Goal: Information Seeking & Learning: Learn about a topic

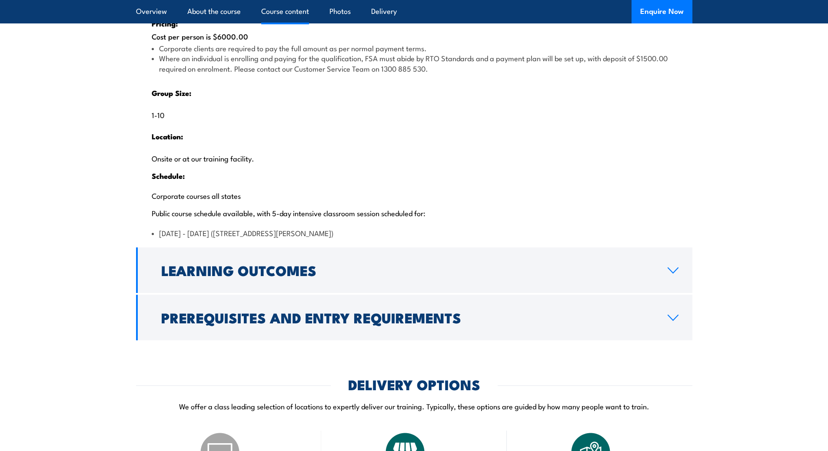
scroll to position [1781, 0]
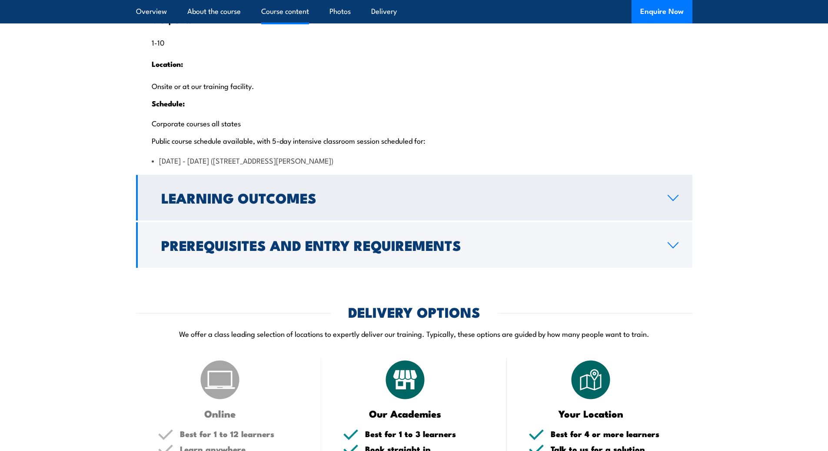
click at [386, 204] on h2 "Learning Outcomes" at bounding box center [407, 198] width 492 height 12
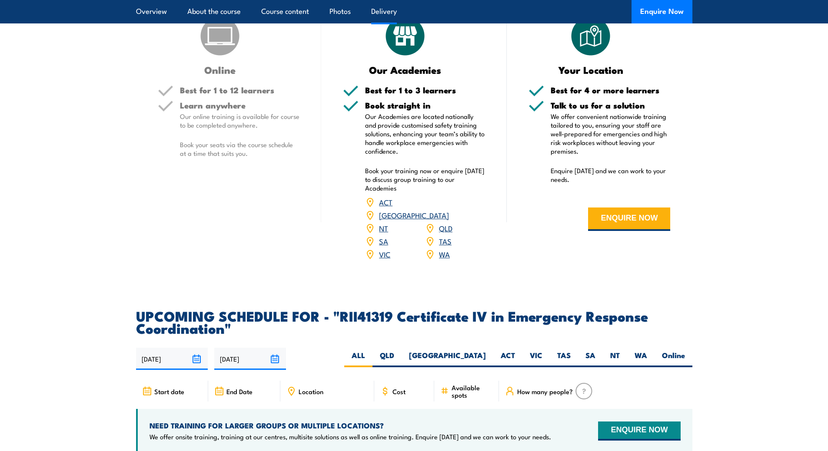
scroll to position [1573, 0]
click at [442, 234] on link "QLD" at bounding box center [445, 228] width 13 height 10
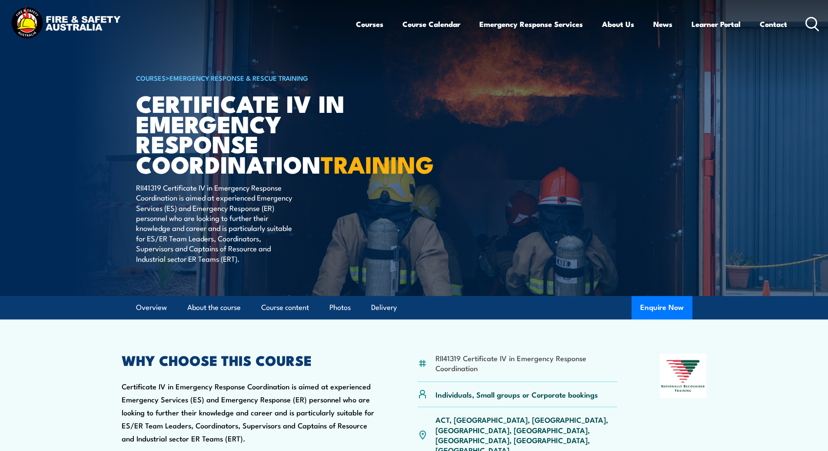
scroll to position [0, 0]
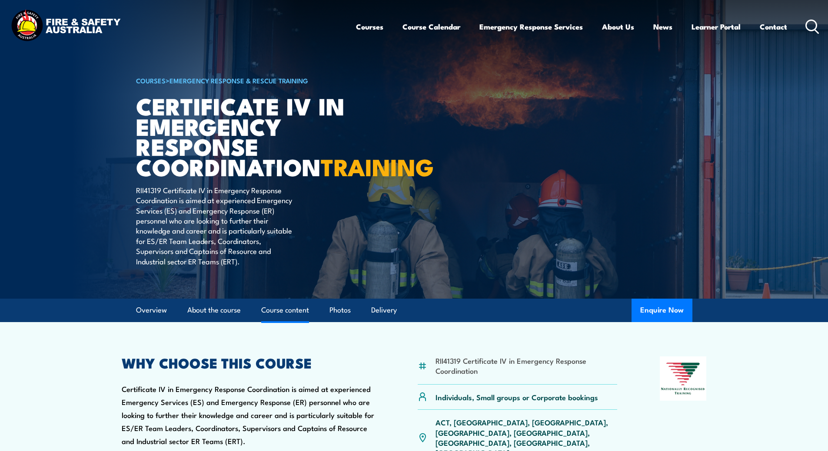
click at [288, 322] on link "Course content" at bounding box center [285, 310] width 48 height 23
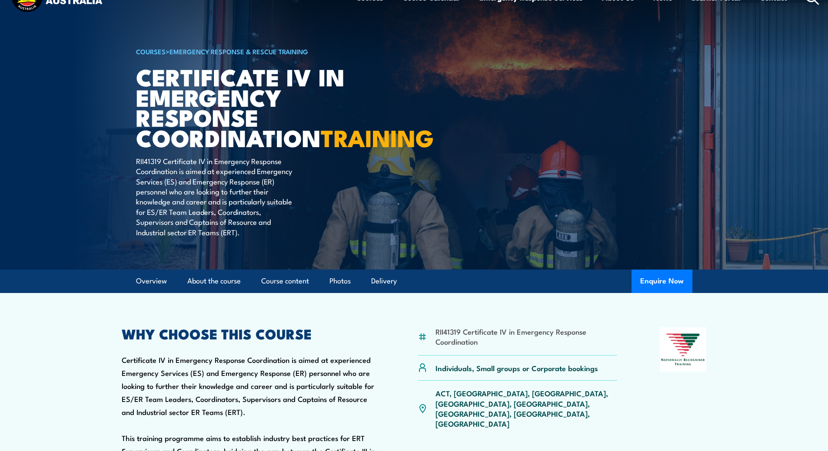
scroll to position [34, 0]
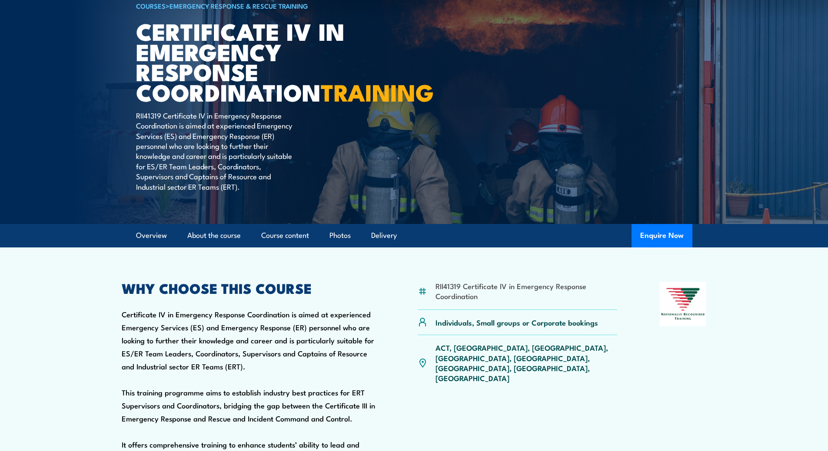
scroll to position [87, 0]
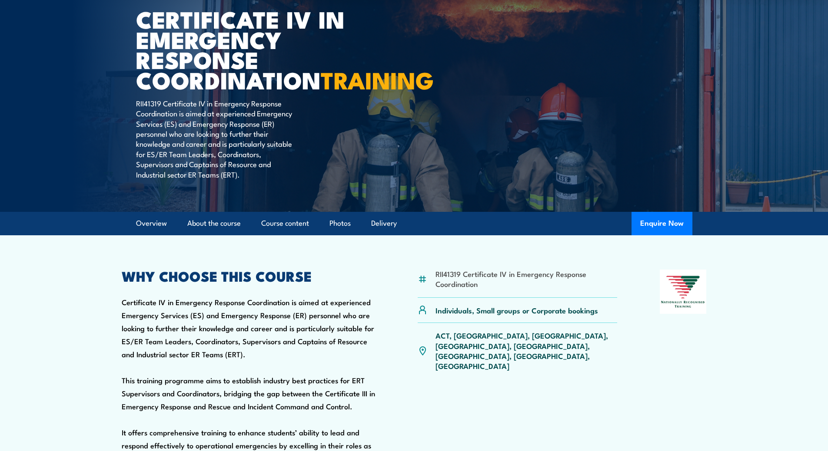
click at [456, 113] on article "COURSES > Emergency Response & Rescue Training Certificate IV in Emergency Resp…" at bounding box center [414, 62] width 556 height 299
click at [295, 235] on link "Course content" at bounding box center [285, 223] width 48 height 23
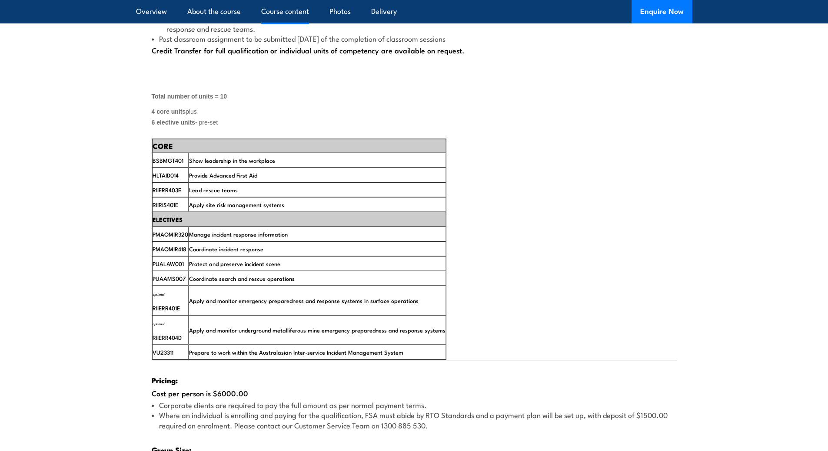
scroll to position [1374, 0]
